Goal: Find specific page/section: Find specific page/section

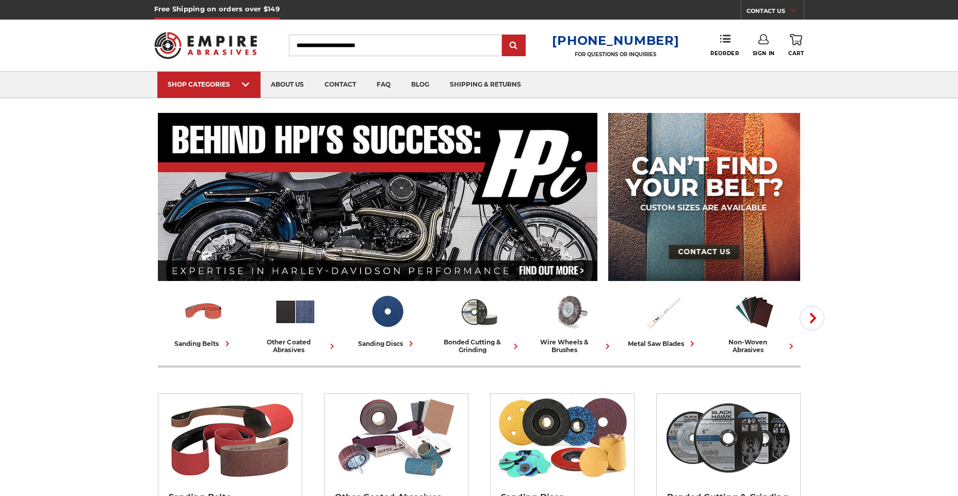
click at [412, 42] on input "Search" at bounding box center [395, 46] width 213 height 22
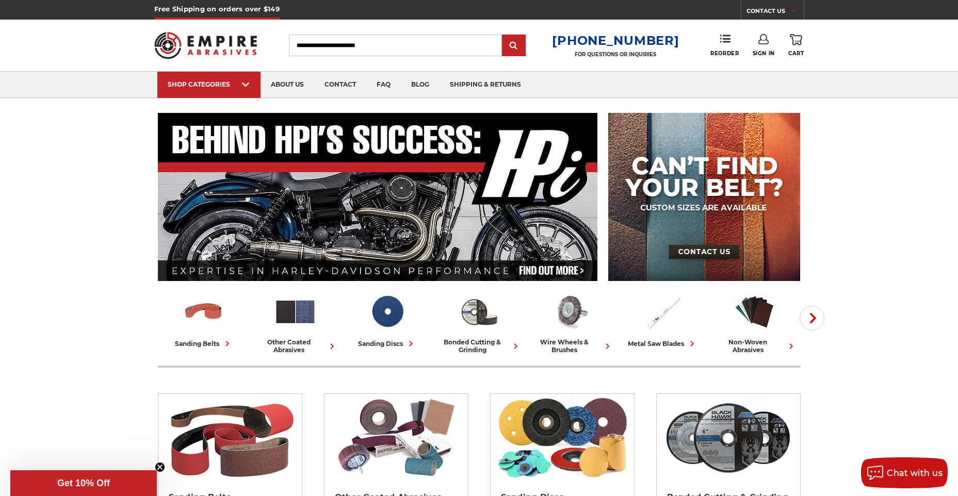
click at [380, 44] on input "Search" at bounding box center [395, 46] width 213 height 22
type input "******"
click at [521, 46] on input "submit" at bounding box center [514, 46] width 21 height 21
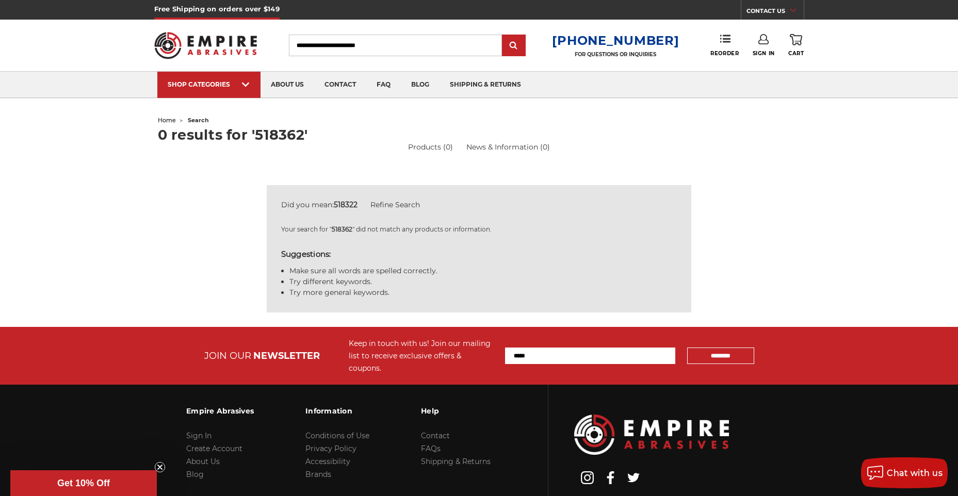
drag, startPoint x: 398, startPoint y: 44, endPoint x: 109, endPoint y: 56, distance: 288.7
click at [105, 56] on header "Free Shipping on orders over $149 CONTACT US [DATE] - [DATE] (excluding holiday…" at bounding box center [479, 49] width 958 height 99
click at [353, 47] on input "Search" at bounding box center [395, 46] width 213 height 22
click at [354, 45] on input "Search" at bounding box center [395, 46] width 213 height 22
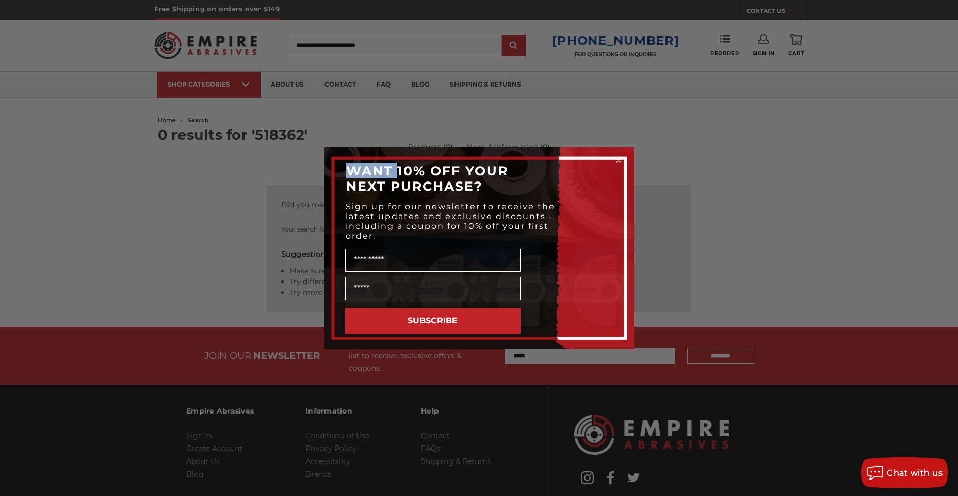
drag, startPoint x: 399, startPoint y: 47, endPoint x: 221, endPoint y: 50, distance: 178.1
click at [222, 50] on div "Close dialog WANT 10% OFF YOUR NEXT PURCHASE? Sign up for our newsletter to rec…" at bounding box center [479, 248] width 958 height 496
click at [620, 163] on circle "Close dialog" at bounding box center [619, 160] width 10 height 10
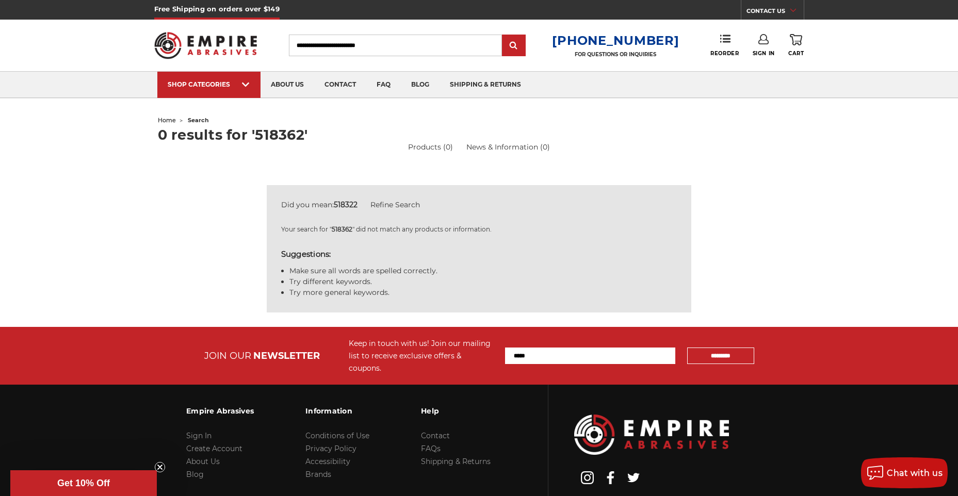
click at [355, 41] on input "Search" at bounding box center [395, 46] width 213 height 22
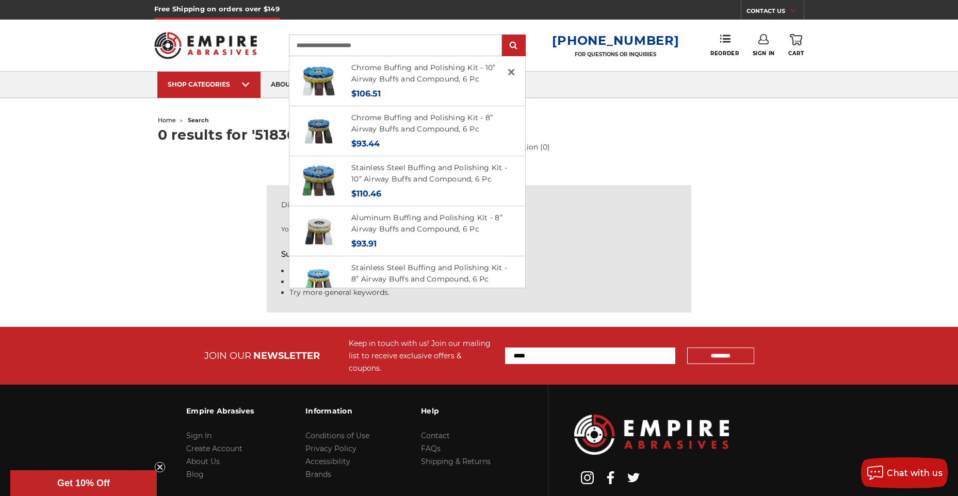
type input "**********"
click at [504, 36] on input "submit" at bounding box center [514, 46] width 21 height 21
